Goal: Task Accomplishment & Management: Complete application form

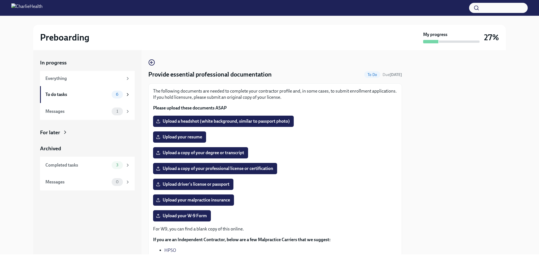
drag, startPoint x: 169, startPoint y: 138, endPoint x: 153, endPoint y: 109, distance: 33.2
click at [153, 109] on div "The following documents are needed to complete your contractor profile and, in …" at bounding box center [275, 185] width 244 height 194
click at [182, 170] on span "Upload a copy of your professional license or certification" at bounding box center [215, 169] width 116 height 6
click at [0, 0] on input "Upload a copy of your professional license or certification" at bounding box center [0, 0] width 0 height 0
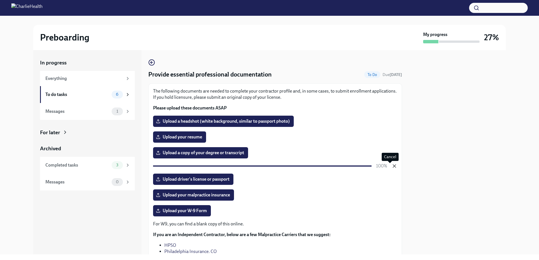
click at [392, 167] on icon "button" at bounding box center [395, 166] width 6 height 6
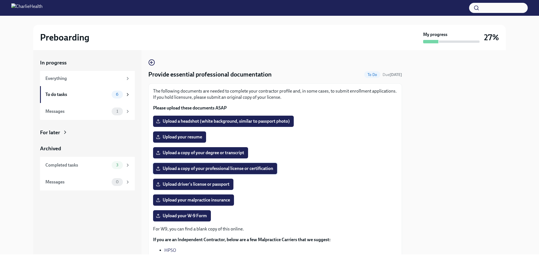
click at [183, 170] on span "Upload a copy of your professional license or certification" at bounding box center [215, 169] width 116 height 6
click at [0, 0] on input "Upload a copy of your professional license or certification" at bounding box center [0, 0] width 0 height 0
click at [165, 169] on span "Screenshot [DATE] 084815.png" at bounding box center [190, 169] width 67 height 6
click at [0, 0] on input "Screenshot [DATE] 084815.png" at bounding box center [0, 0] width 0 height 0
click at [170, 151] on span "Upload a copy of your degree or transcript" at bounding box center [200, 153] width 87 height 6
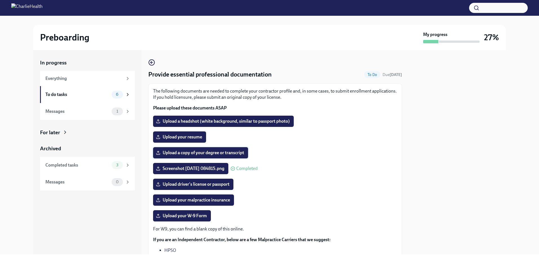
click at [0, 0] on input "Upload a copy of your degree or transcript" at bounding box center [0, 0] width 0 height 0
click at [181, 218] on span "Upload your W-9 Form" at bounding box center [182, 216] width 50 height 6
click at [0, 0] on input "Upload your W-9 Form" at bounding box center [0, 0] width 0 height 0
